Goal: Task Accomplishment & Management: Use online tool/utility

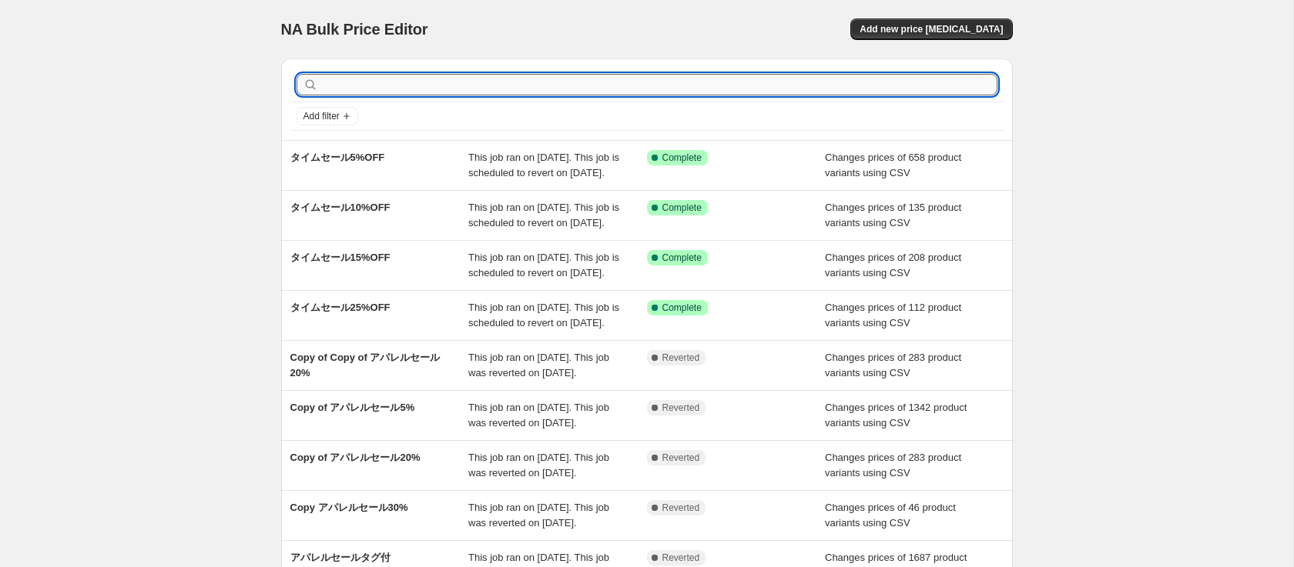
click at [423, 77] on input "text" at bounding box center [659, 85] width 676 height 22
paste input "957158"
type input "957158"
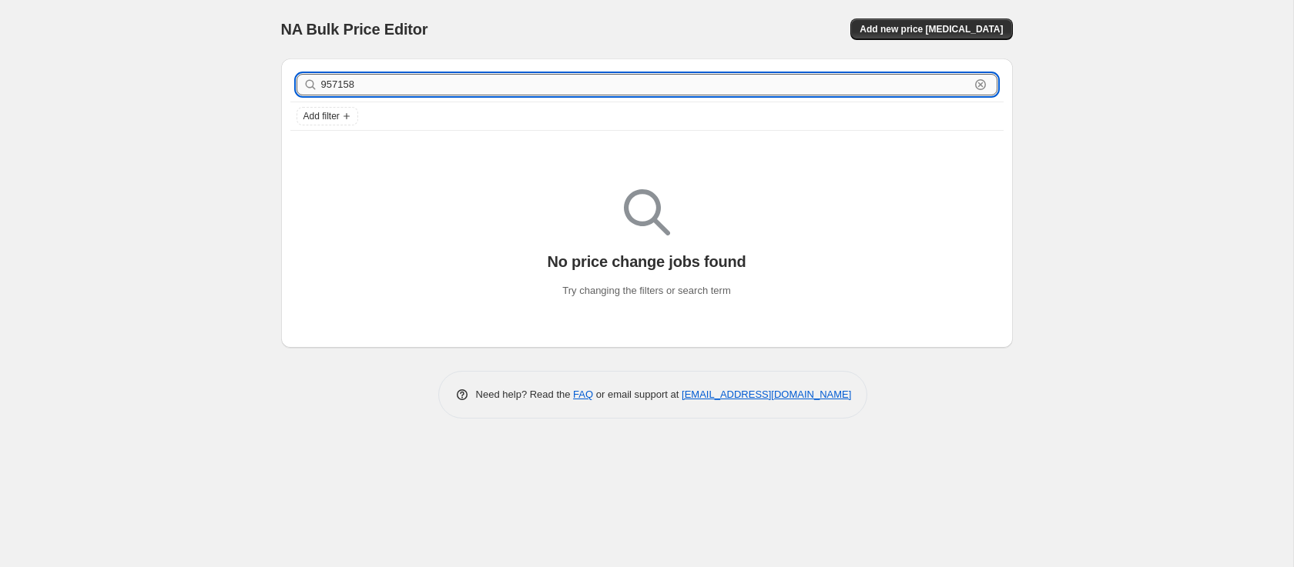
click at [439, 92] on input "957158" at bounding box center [645, 85] width 648 height 22
type input "9"
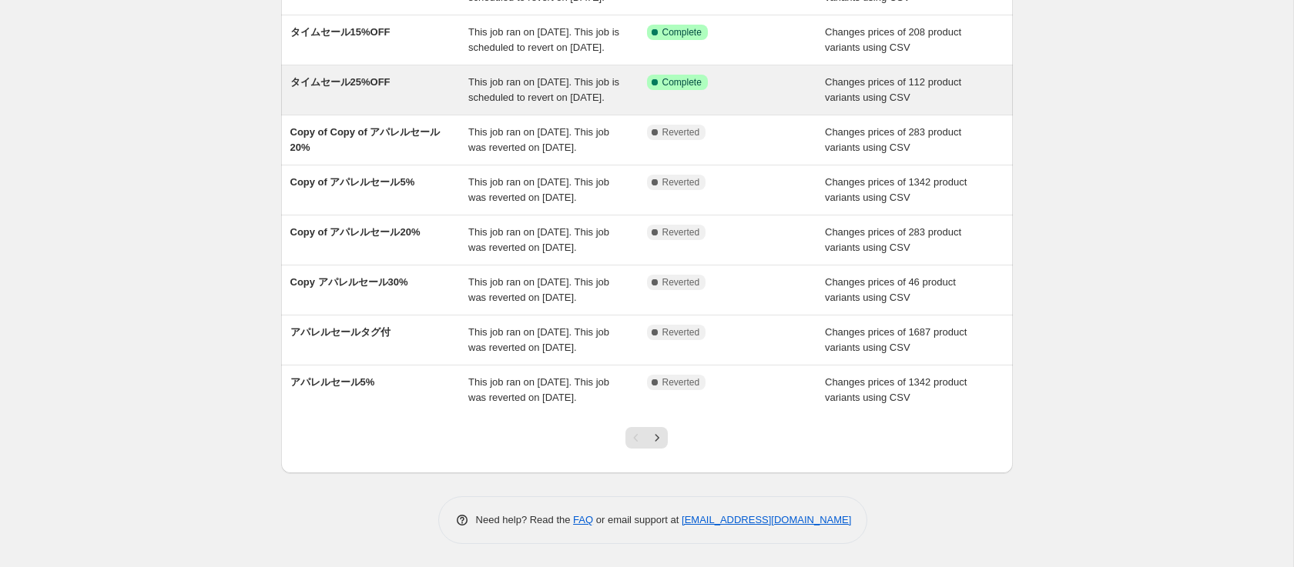
scroll to position [323, 0]
